Goal: Communication & Community: Answer question/provide support

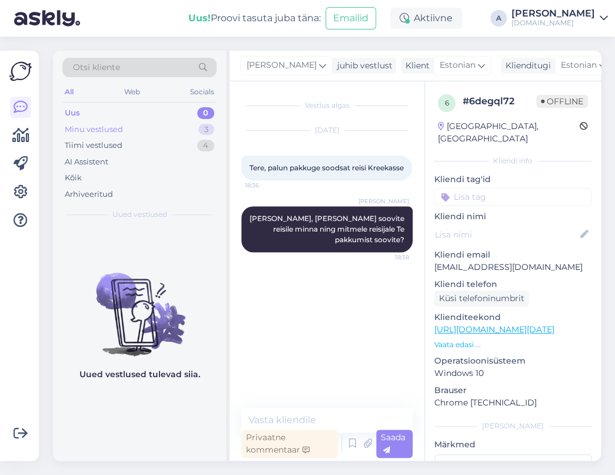
click at [194, 127] on div "Minu vestlused 3" at bounding box center [139, 129] width 154 height 16
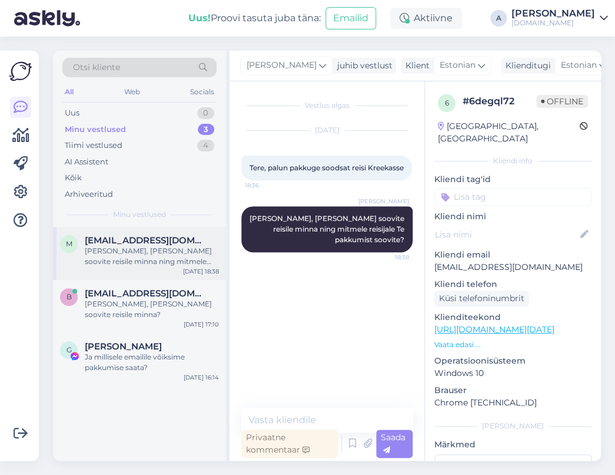
click at [193, 254] on div "[PERSON_NAME], [PERSON_NAME] soovite reisile minna ning mitmele reisijale Te pa…" at bounding box center [152, 256] width 134 height 21
click at [124, 379] on div "m [EMAIL_ADDRESS][DOMAIN_NAME] Tere, [PERSON_NAME] soovite reisile minna ning m…" at bounding box center [139, 344] width 173 height 234
click at [124, 352] on div "Ja millisele emailile võiksime pakkumise saata?" at bounding box center [152, 362] width 134 height 21
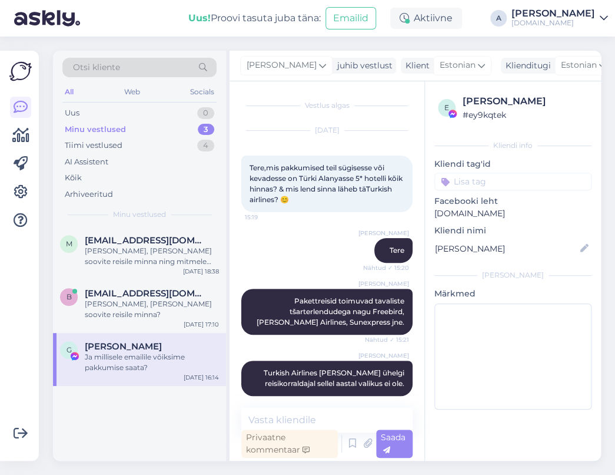
scroll to position [306, 0]
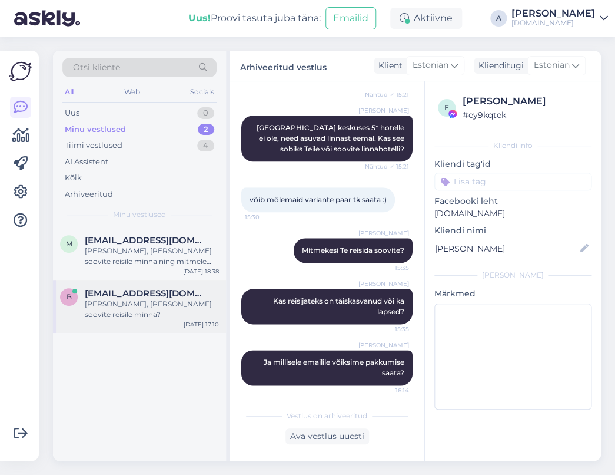
click at [198, 303] on div "[PERSON_NAME], [PERSON_NAME] soovite reisile minna?" at bounding box center [152, 309] width 134 height 21
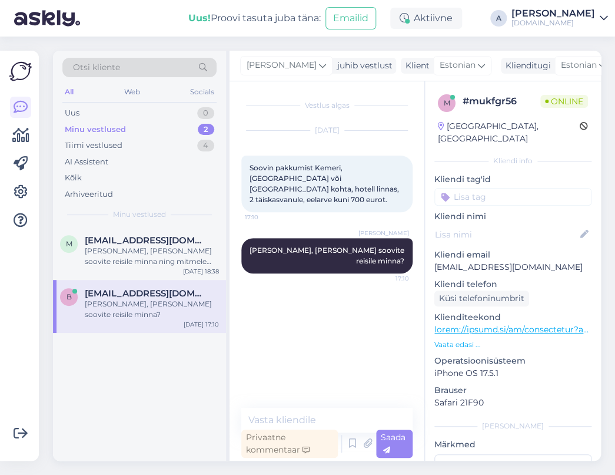
scroll to position [0, 0]
drag, startPoint x: 522, startPoint y: 259, endPoint x: 406, endPoint y: 242, distance: 116.6
click at [426, 253] on div "m # mukfgr56 Online [GEOGRAPHIC_DATA], [GEOGRAPHIC_DATA] Kliendi info Kliendi t…" at bounding box center [513, 329] width 176 height 496
copy p "[EMAIL_ADDRESS][DOMAIN_NAME]"
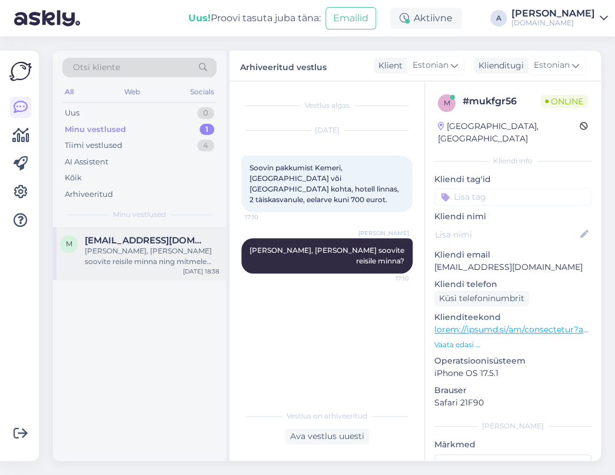
click at [208, 251] on div "[PERSON_NAME], [PERSON_NAME] soovite reisile minna ning mitmele reisijale Te pa…" at bounding box center [152, 256] width 134 height 21
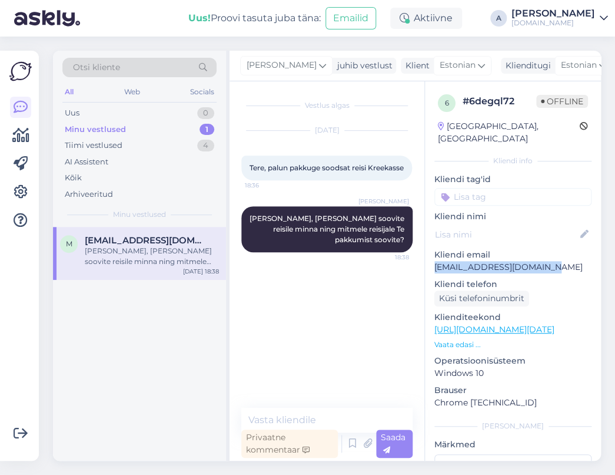
drag, startPoint x: 568, startPoint y: 254, endPoint x: 430, endPoint y: 258, distance: 138.5
click at [430, 258] on div "6 # 6degql72 Offline [GEOGRAPHIC_DATA], [GEOGRAPHIC_DATA] info Kliendi tag'id K…" at bounding box center [513, 329] width 176 height 496
copy p "[EMAIL_ADDRESS][DOMAIN_NAME]"
click at [322, 322] on div "Vestlus algas [DATE] Tere, palun pakkuge soodsat reisi [STREET_ADDRESS][PERSON_…" at bounding box center [332, 245] width 182 height 304
click at [523, 324] on link "[URL][DOMAIN_NAME][DATE]" at bounding box center [495, 329] width 120 height 11
